Goal: Find specific page/section: Find specific page/section

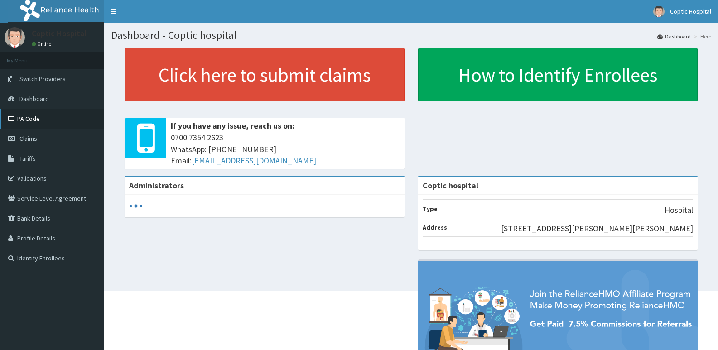
click at [50, 121] on link "PA Code" at bounding box center [52, 119] width 104 height 20
click at [45, 124] on link "PA Code" at bounding box center [52, 119] width 104 height 20
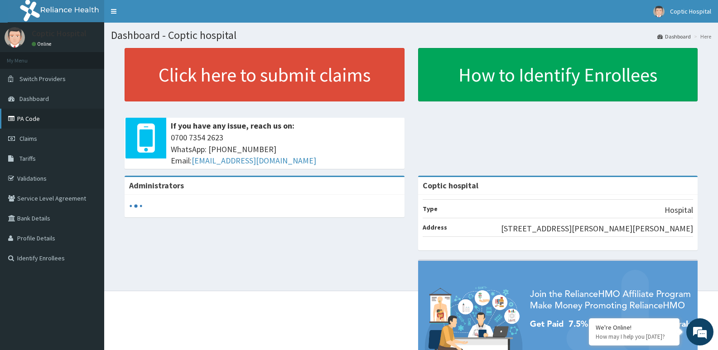
click at [39, 120] on link "PA Code" at bounding box center [52, 119] width 104 height 20
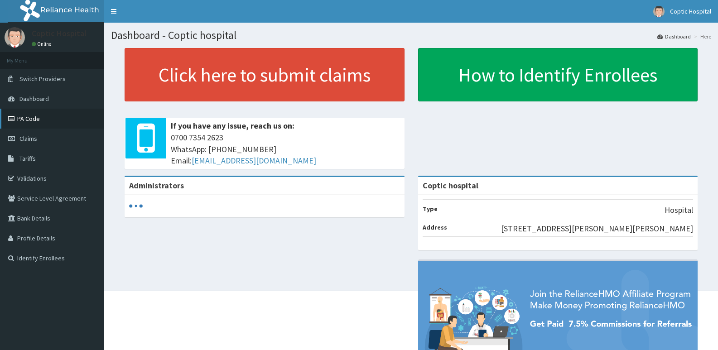
click at [29, 118] on link "PA Code" at bounding box center [52, 119] width 104 height 20
